Goal: Task Accomplishment & Management: Use online tool/utility

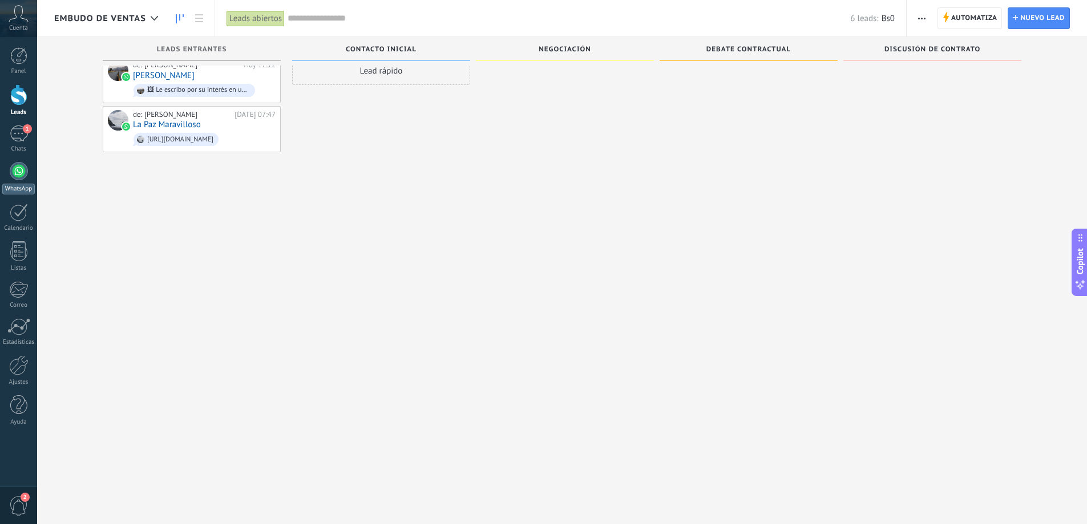
scroll to position [11, 0]
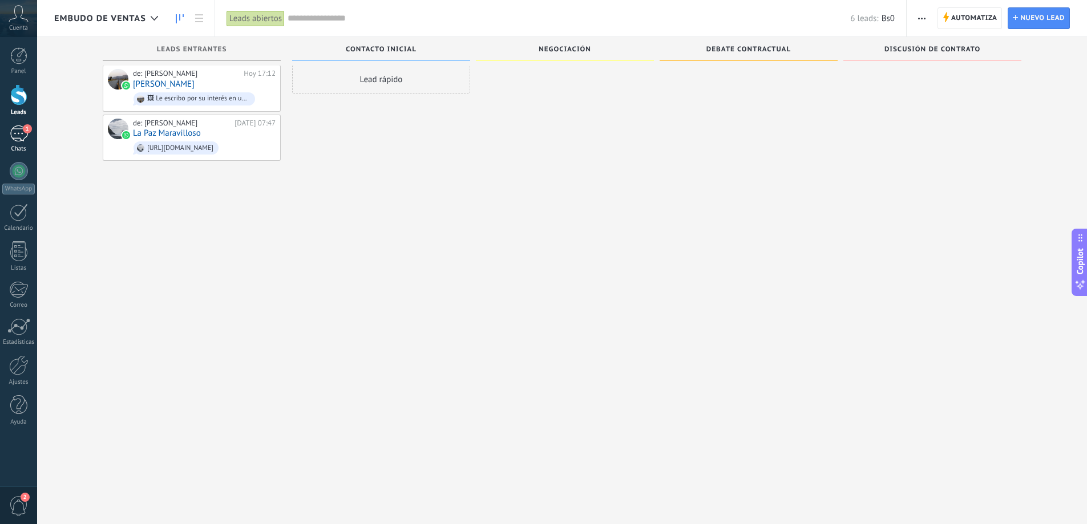
click at [13, 144] on link "1 Chats" at bounding box center [18, 139] width 37 height 27
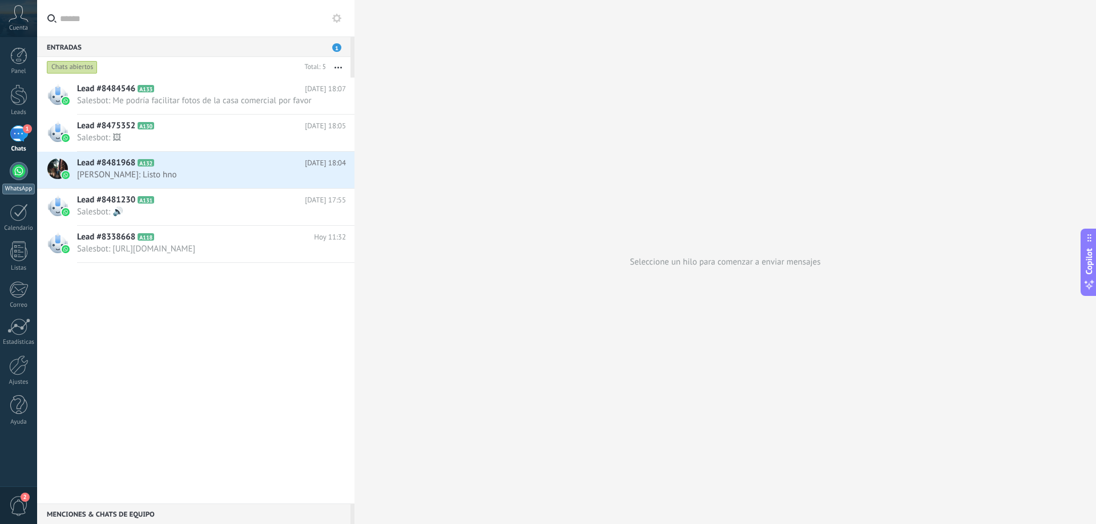
click at [26, 186] on div "WhatsApp" at bounding box center [18, 189] width 33 height 11
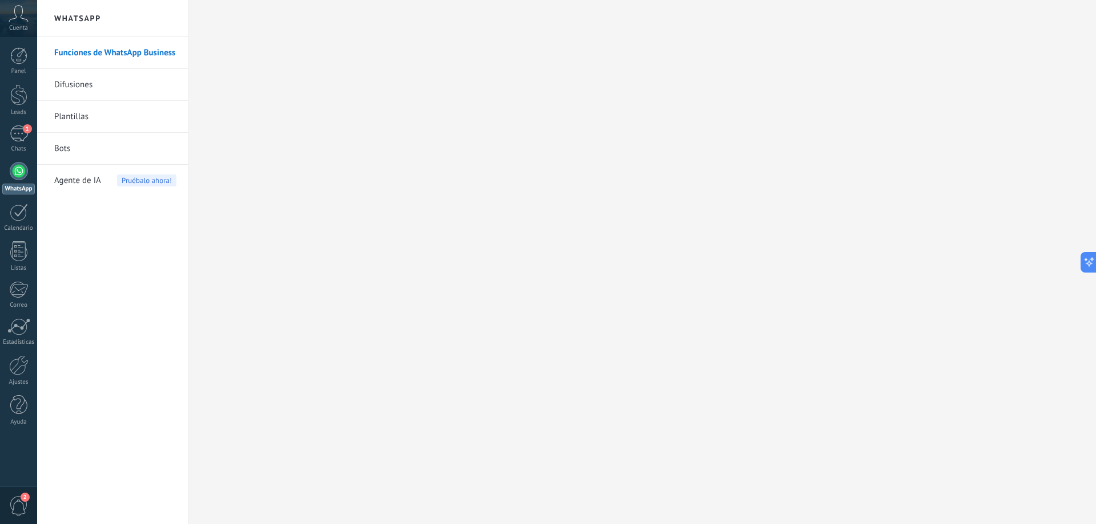
click at [70, 88] on link "Difusiones" at bounding box center [115, 85] width 122 height 32
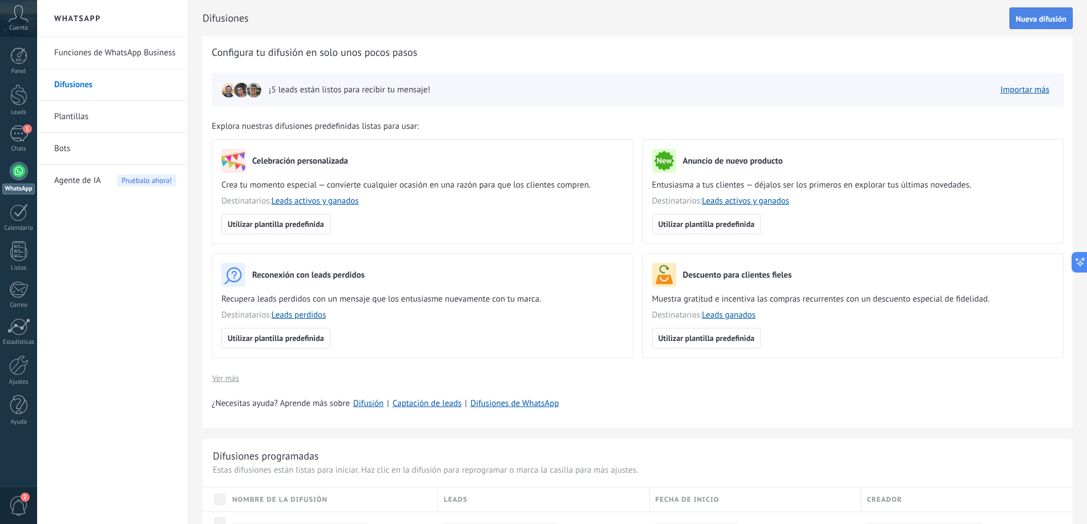
click at [1037, 18] on span "Nueva difusión" at bounding box center [1041, 19] width 51 height 8
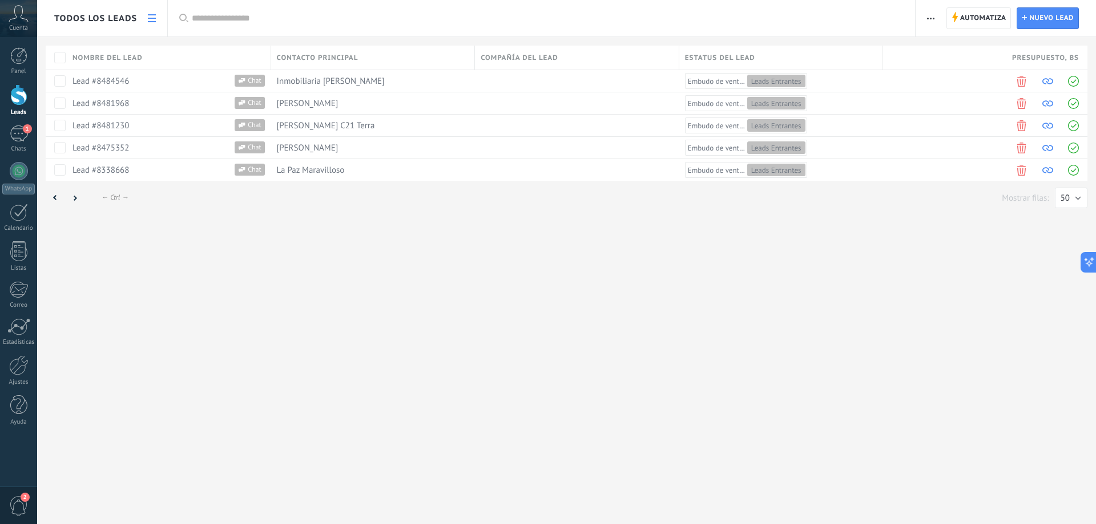
click at [20, 183] on html ".abccls-1,.abccls-2{fill-rule:evenodd}.abccls-2{fill:#fff} .abfcls-1{fill:none}…" at bounding box center [548, 262] width 1096 height 524
click at [17, 179] on html ".abccls-1,.abccls-2{fill-rule:evenodd}.abccls-2{fill:#fff} .abfcls-1{fill:none}…" at bounding box center [548, 262] width 1096 height 524
click at [132, 16] on html ".abccls-1,.abccls-2{fill-rule:evenodd}.abccls-2{fill:#fff} .abfcls-1{fill:none}…" at bounding box center [548, 262] width 1096 height 524
click at [146, 17] on html ".abccls-1,.abccls-2{fill-rule:evenodd}.abccls-2{fill:#fff} .abfcls-1{fill:none}…" at bounding box center [548, 262] width 1096 height 524
click at [150, 17] on html ".abccls-1,.abccls-2{fill-rule:evenodd}.abccls-2{fill:#fff} .abfcls-1{fill:none}…" at bounding box center [548, 262] width 1096 height 524
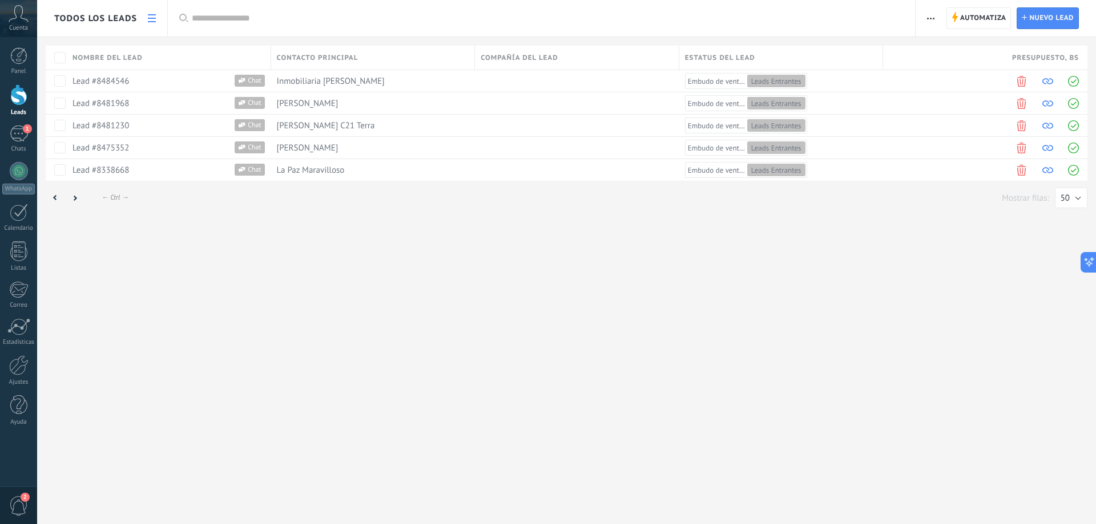
click at [151, 17] on html ".abccls-1,.abccls-2{fill-rule:evenodd}.abccls-2{fill:#fff} .abfcls-1{fill:none}…" at bounding box center [548, 262] width 1096 height 524
click at [58, 199] on html ".abccls-1,.abccls-2{fill-rule:evenodd}.abccls-2{fill:#fff} .abfcls-1{fill:none}…" at bounding box center [548, 262] width 1096 height 524
click at [53, 200] on html ".abccls-1,.abccls-2{fill-rule:evenodd}.abccls-2{fill:#fff} .abfcls-1{fill:none}…" at bounding box center [548, 262] width 1096 height 524
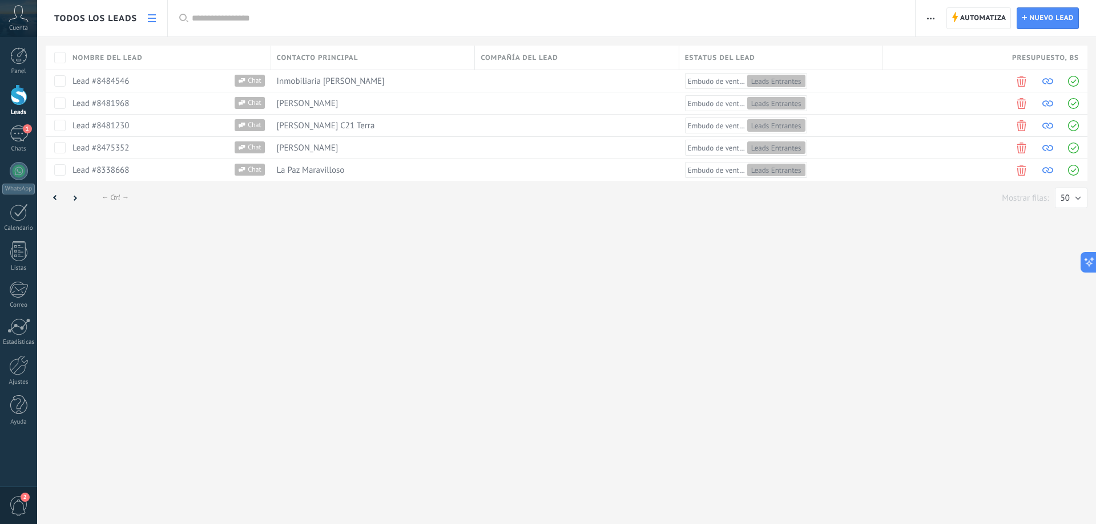
click at [50, 199] on html ".abccls-1,.abccls-2{fill-rule:evenodd}.abccls-2{fill:#fff} .abfcls-1{fill:none}…" at bounding box center [548, 262] width 1096 height 524
click at [16, 98] on html ".abccls-1,.abccls-2{fill-rule:evenodd}.abccls-2{fill:#fff} .abfcls-1{fill:none}…" at bounding box center [548, 262] width 1096 height 524
click at [21, 144] on html ".abccls-1,.abccls-2{fill-rule:evenodd}.abccls-2{fill:#fff} .abfcls-1{fill:none}…" at bounding box center [548, 262] width 1096 height 524
click at [14, 22] on html ".abccls-1,.abccls-2{fill-rule:evenodd}.abccls-2{fill:#fff} .abfcls-1{fill:none}…" at bounding box center [548, 262] width 1096 height 524
click at [156, 276] on html ".abccls-1,.abccls-2{fill-rule:evenodd}.abccls-2{fill:#fff} .abfcls-1{fill:none}…" at bounding box center [548, 262] width 1096 height 524
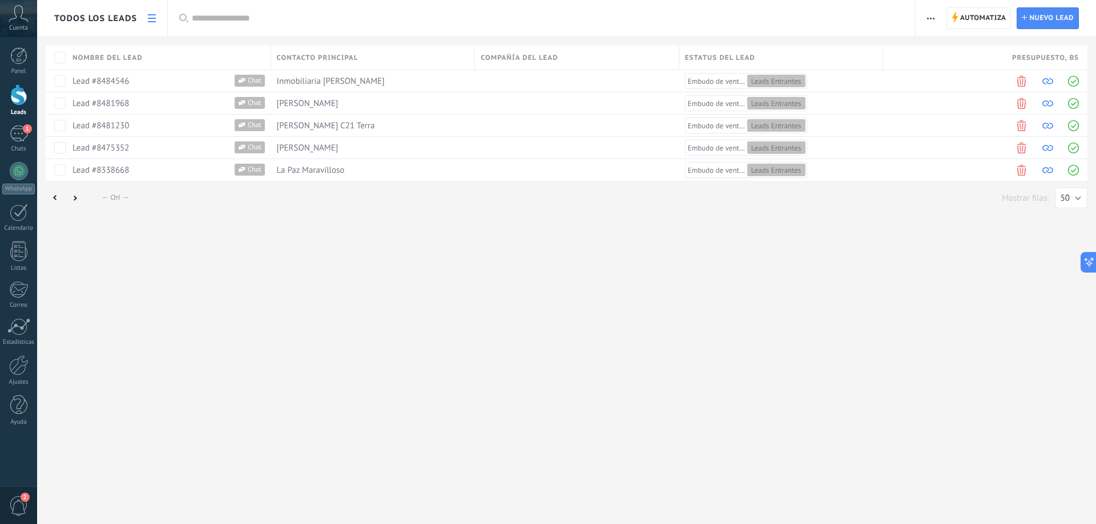
click at [21, 504] on html ".abccls-1,.abccls-2{fill-rule:evenodd}.abccls-2{fill:#fff} .abfcls-1{fill:none}…" at bounding box center [548, 262] width 1096 height 524
click at [15, 101] on html ".abccls-1,.abccls-2{fill-rule:evenodd}.abccls-2{fill:#fff} .abfcls-1{fill:none}…" at bounding box center [548, 262] width 1096 height 524
click at [15, 59] on html ".abccls-1,.abccls-2{fill-rule:evenodd}.abccls-2{fill:#fff} .abfcls-1{fill:none}…" at bounding box center [548, 262] width 1096 height 524
click at [17, 141] on html ".abccls-1,.abccls-2{fill-rule:evenodd}.abccls-2{fill:#fff} .abfcls-1{fill:none}…" at bounding box center [548, 262] width 1096 height 524
click at [1049, 17] on html ".abccls-1,.abccls-2{fill-rule:evenodd}.abccls-2{fill:#fff} .abfcls-1{fill:none}…" at bounding box center [548, 262] width 1096 height 524
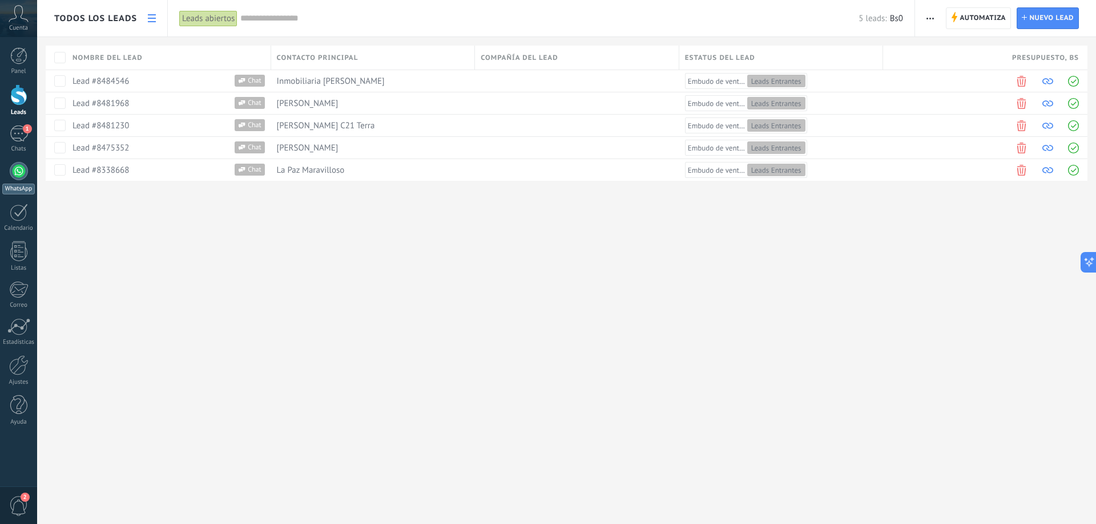
click at [19, 176] on div at bounding box center [19, 171] width 18 height 18
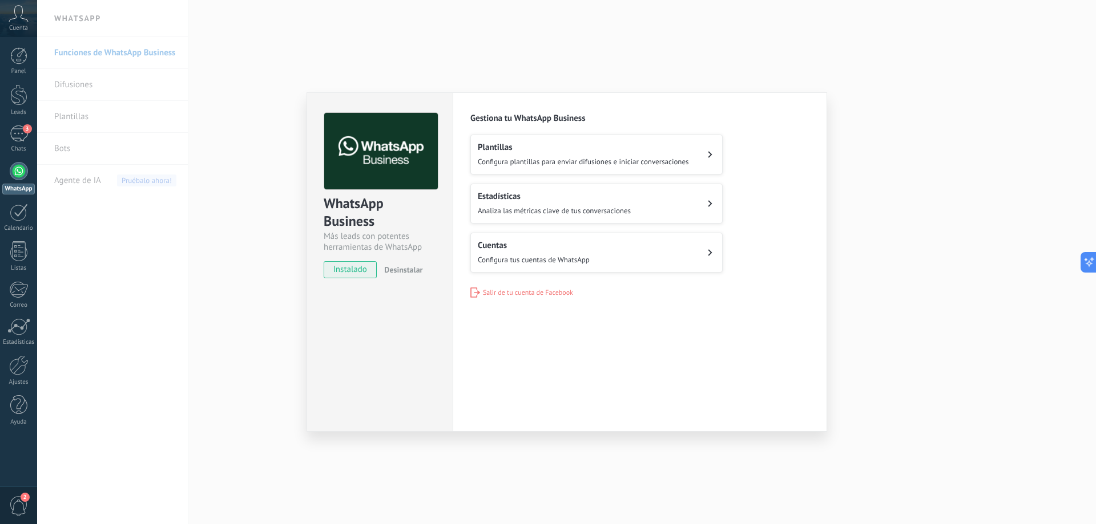
click at [526, 265] on button "Cuentas Configura tus cuentas de WhatsApp" at bounding box center [596, 253] width 252 height 40
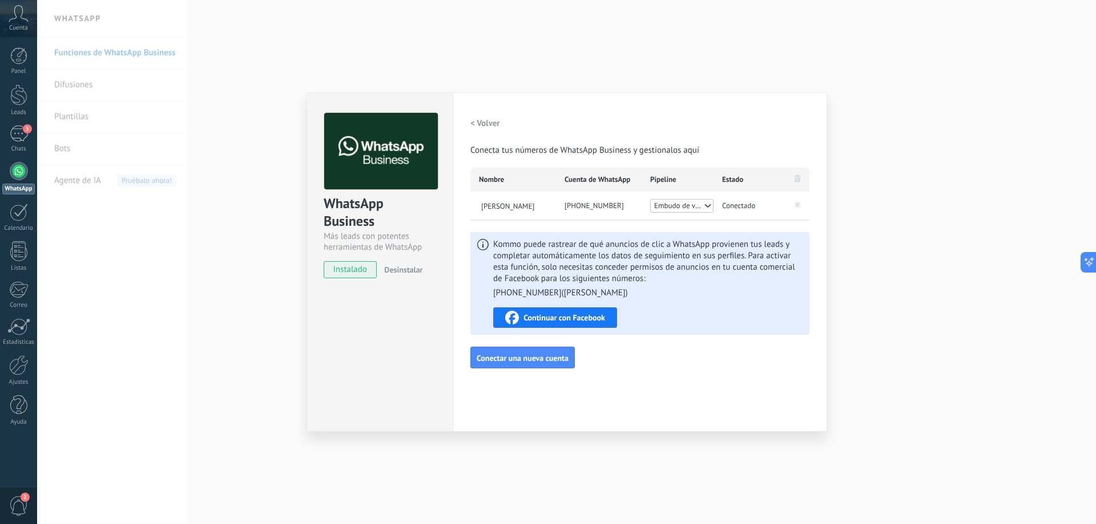
click at [474, 119] on h2 "< Volver" at bounding box center [485, 123] width 30 height 11
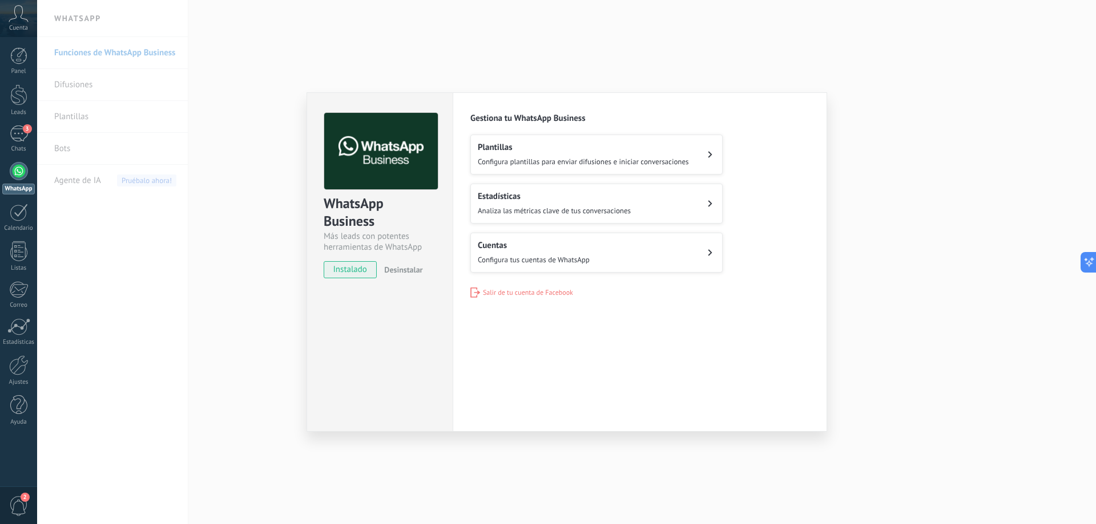
click at [669, 160] on span "Configura plantillas para enviar difusiones e iniciar conversaciones" at bounding box center [583, 162] width 211 height 10
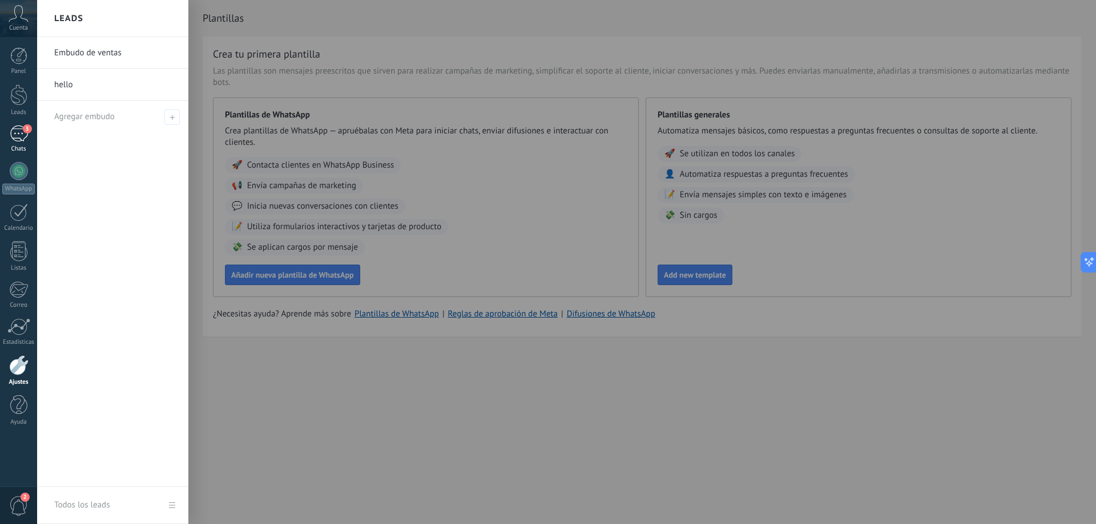
click at [23, 135] on div "3" at bounding box center [19, 134] width 18 height 17
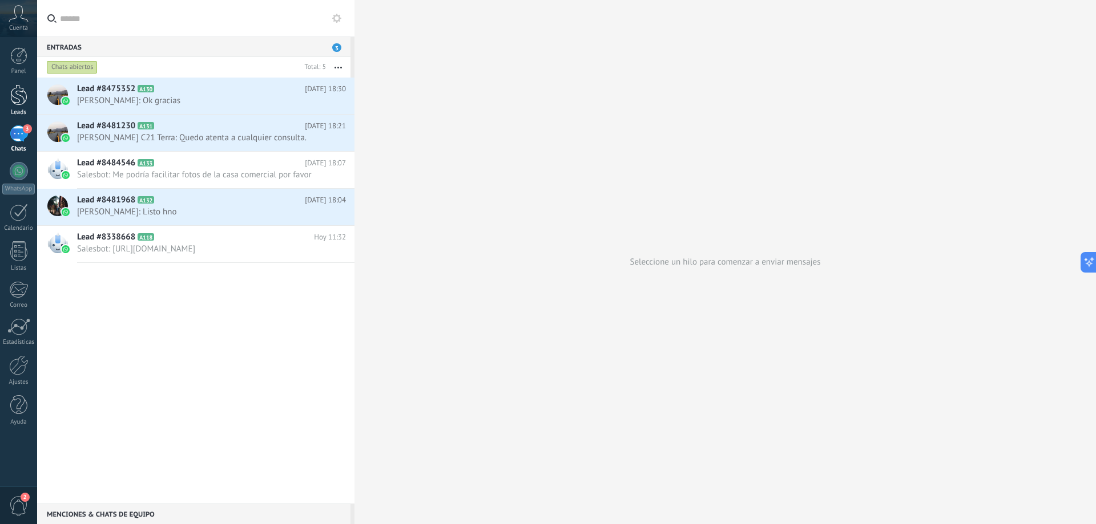
click at [20, 99] on div at bounding box center [18, 94] width 17 height 21
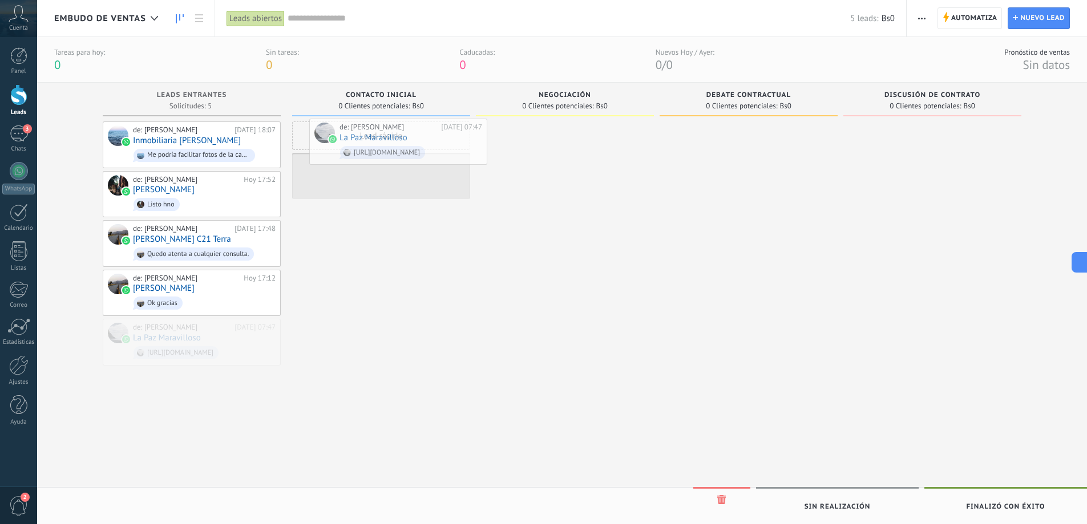
drag, startPoint x: 165, startPoint y: 333, endPoint x: 367, endPoint y: 139, distance: 280.1
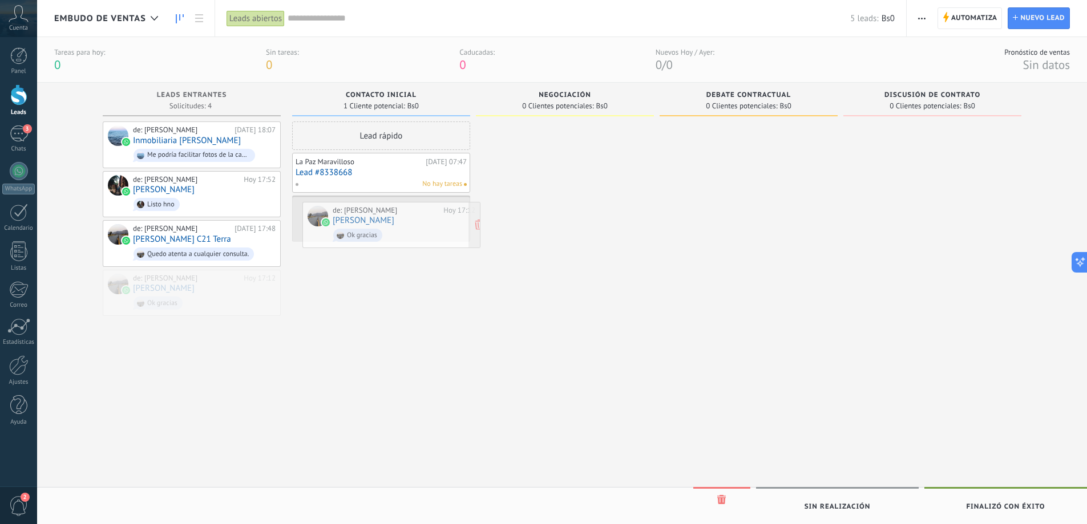
drag, startPoint x: 165, startPoint y: 290, endPoint x: 365, endPoint y: 224, distance: 210.4
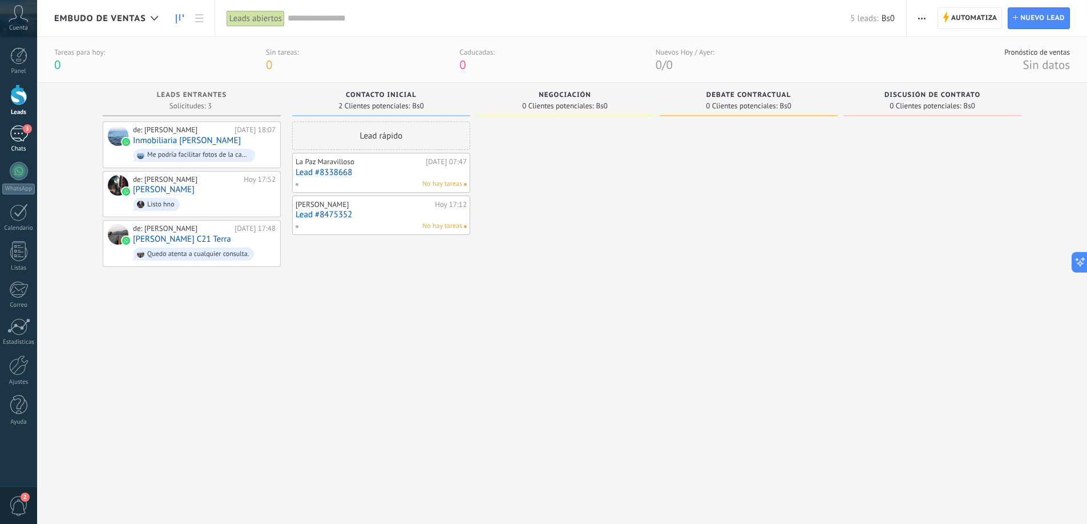
click at [19, 138] on div "3" at bounding box center [19, 134] width 18 height 17
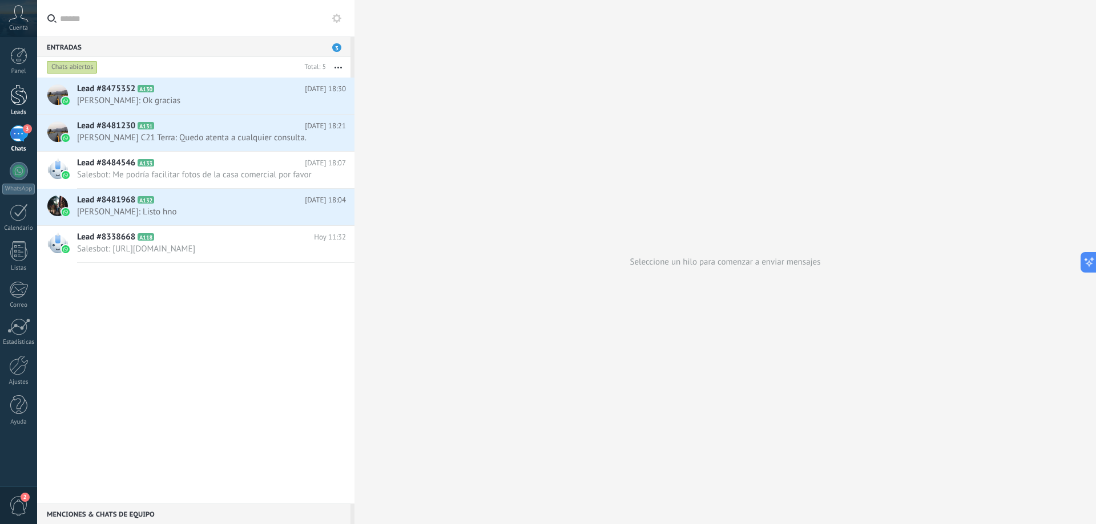
click at [27, 98] on div at bounding box center [18, 94] width 17 height 21
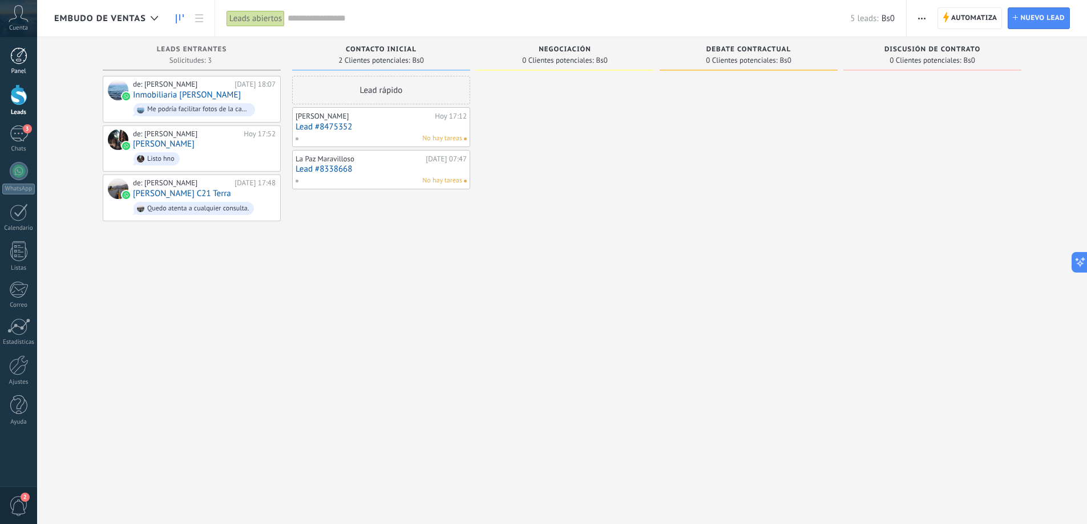
click at [16, 56] on div at bounding box center [18, 55] width 17 height 17
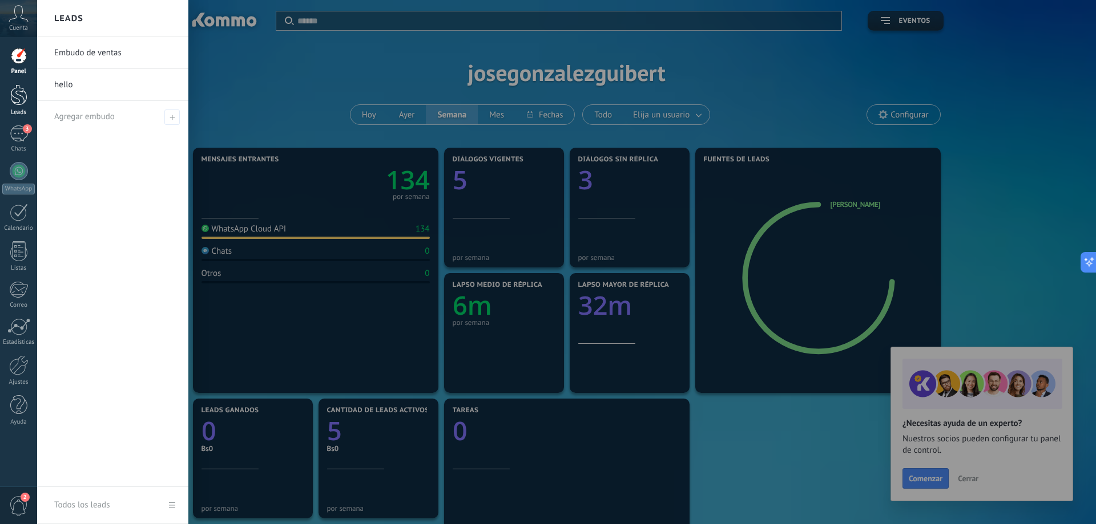
click at [21, 102] on div at bounding box center [18, 94] width 17 height 21
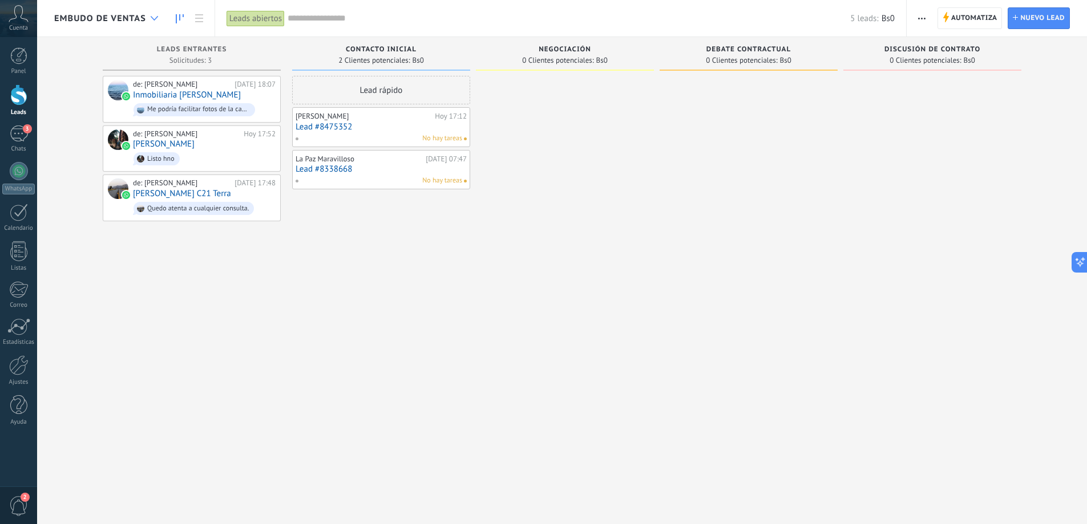
click at [157, 15] on div at bounding box center [154, 18] width 19 height 22
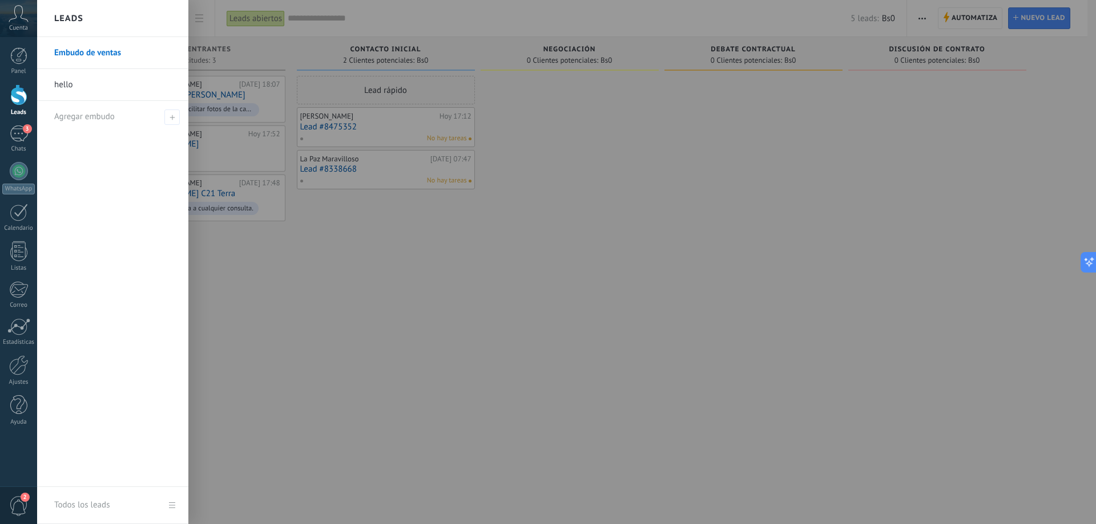
click at [457, 378] on div at bounding box center [585, 262] width 1096 height 524
